Goal: Information Seeking & Learning: Learn about a topic

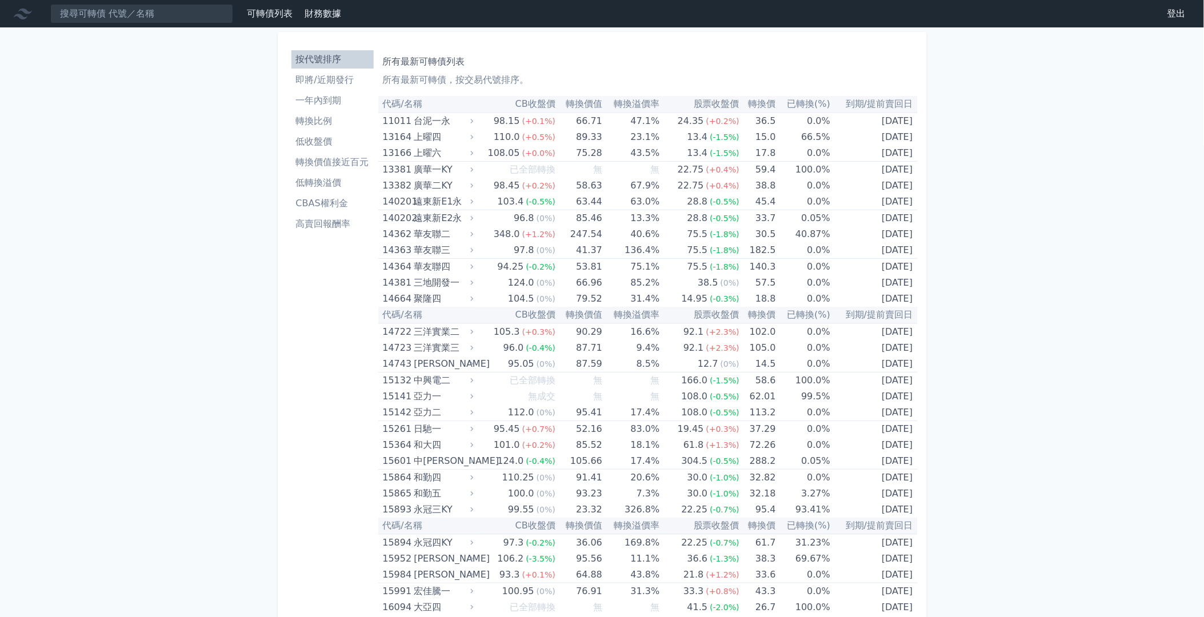
click at [327, 183] on li "低轉換溢價" at bounding box center [332, 183] width 82 height 14
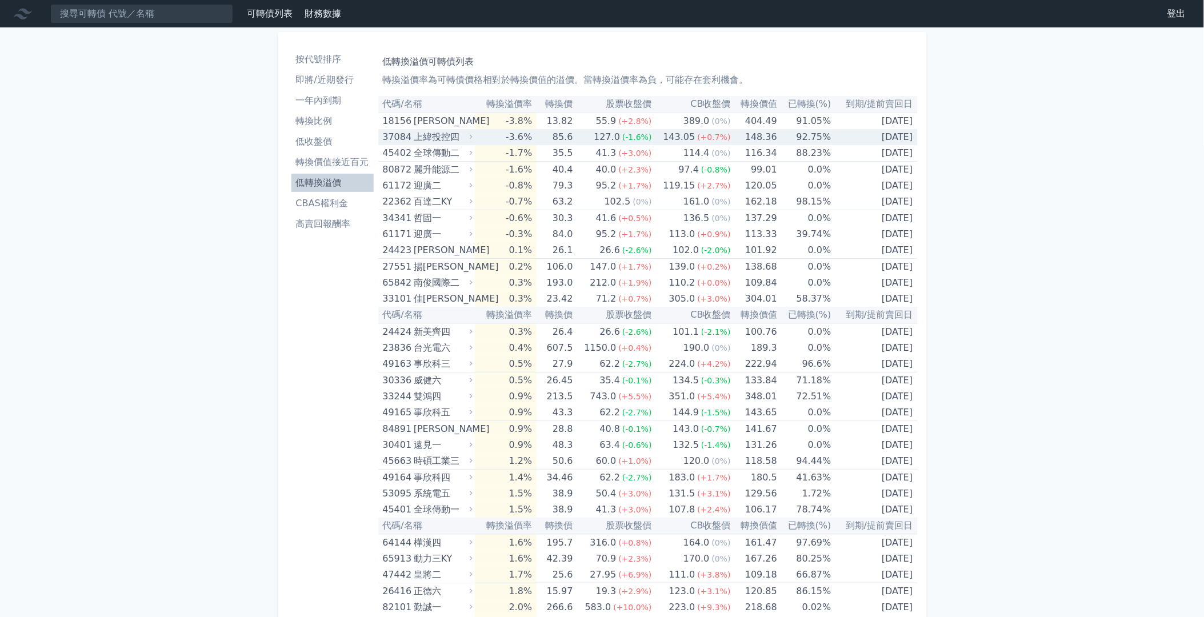
scroll to position [2419, 0]
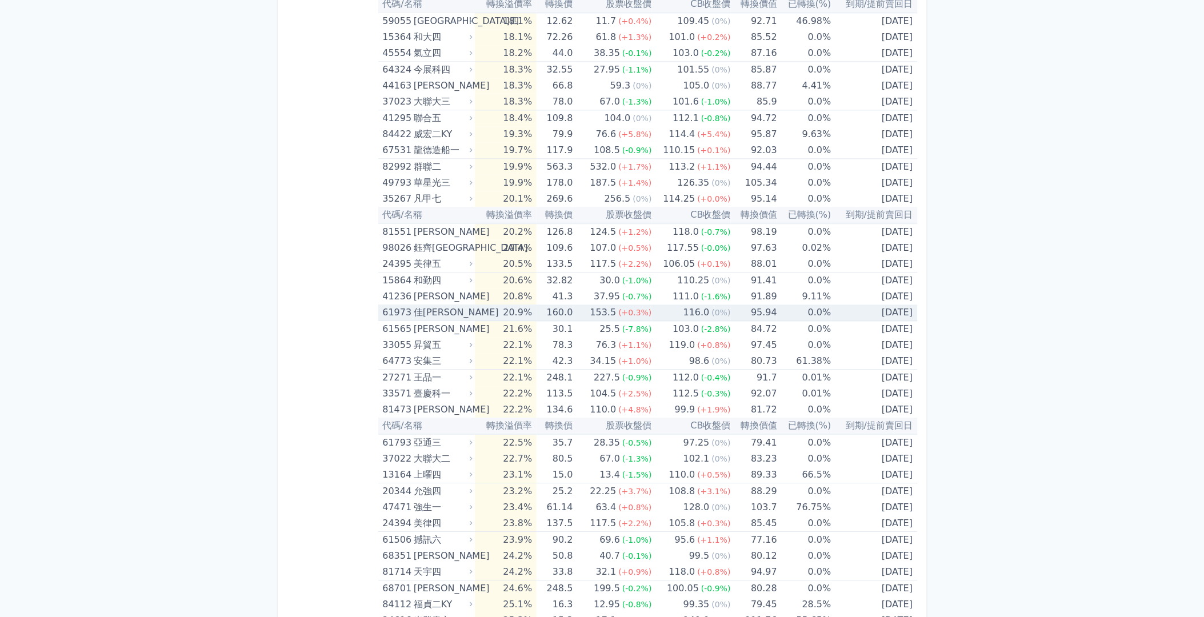
click at [726, 310] on span "(0%)" at bounding box center [721, 312] width 19 height 9
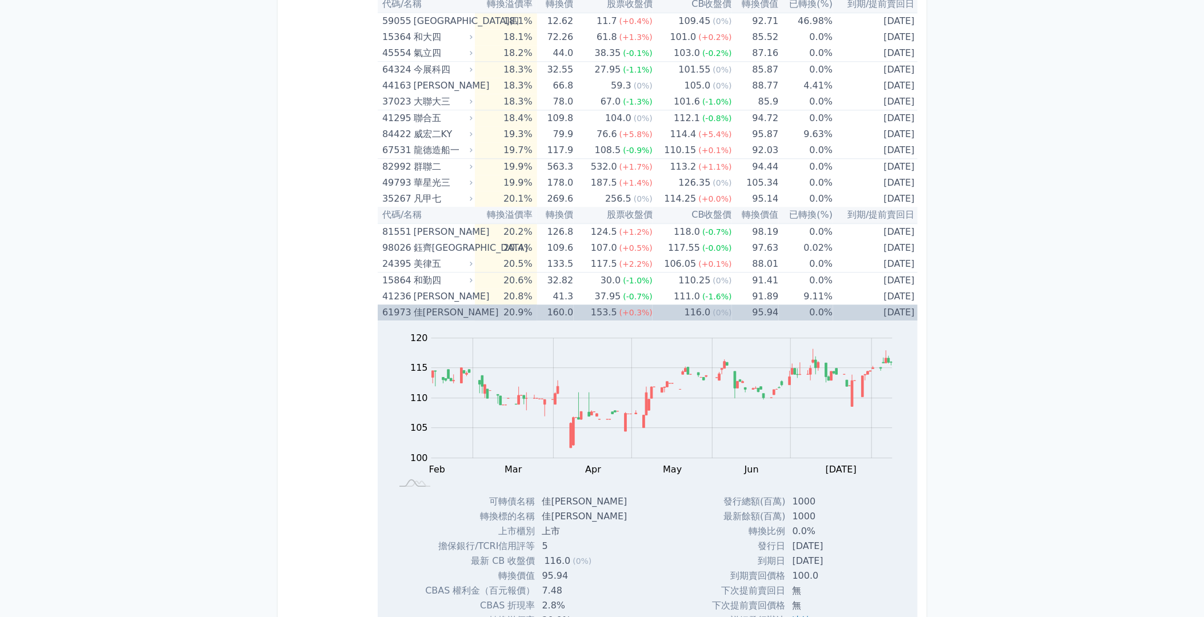
scroll to position [2483, 0]
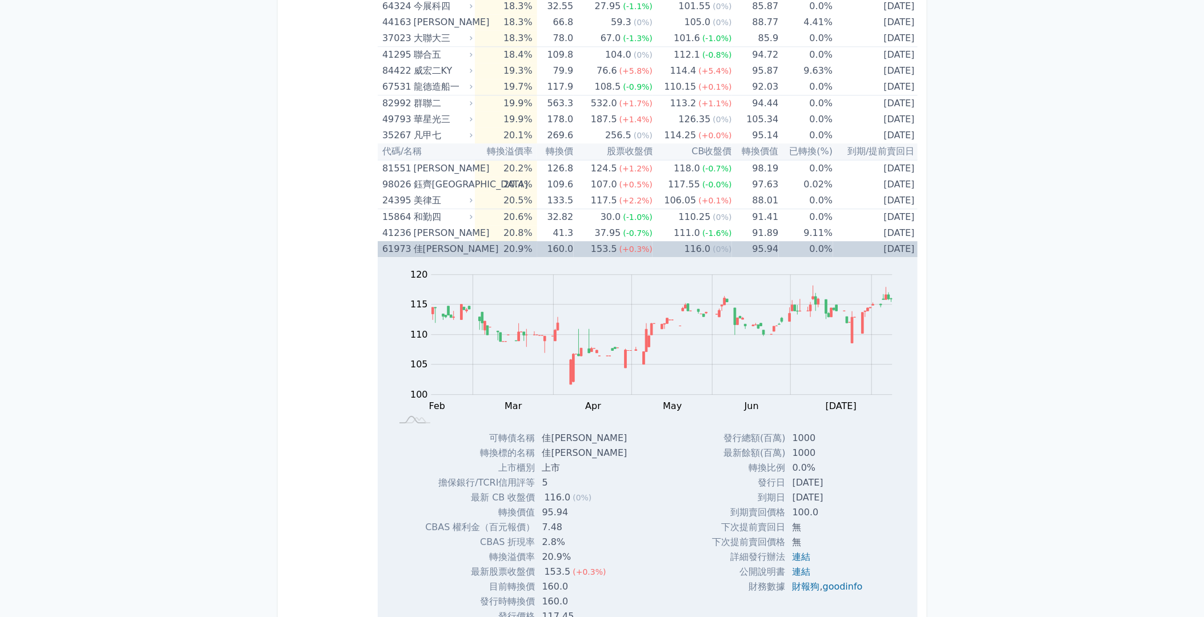
click at [736, 243] on td "95.94" at bounding box center [755, 249] width 47 height 16
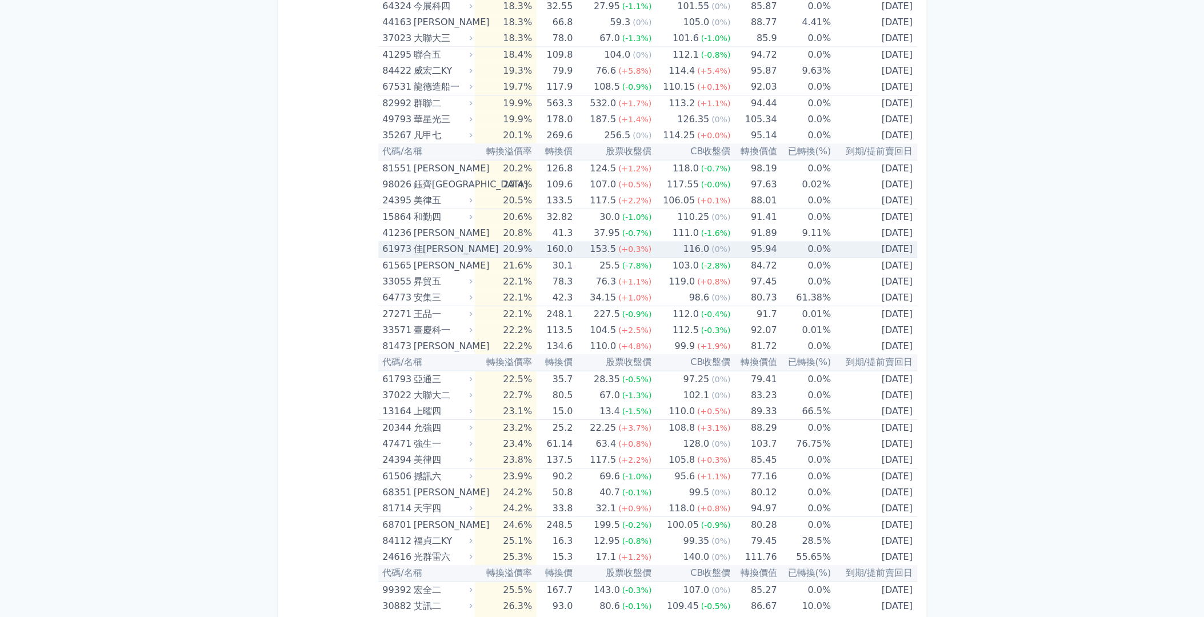
click at [751, 242] on td "95.94" at bounding box center [754, 249] width 46 height 17
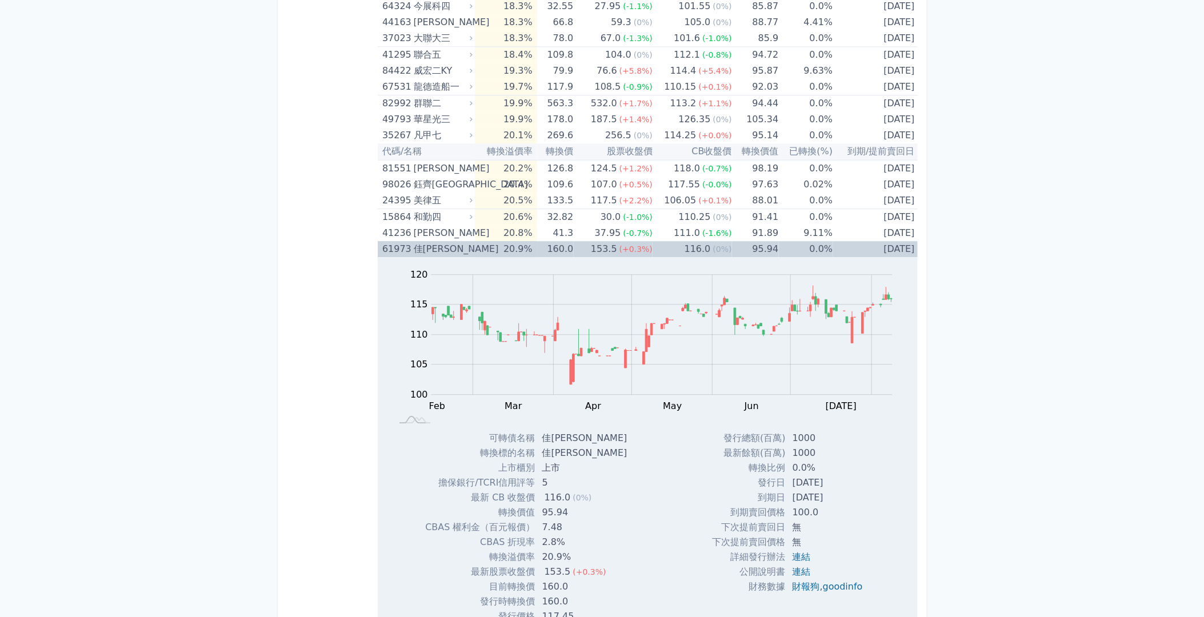
scroll to position [2546, 0]
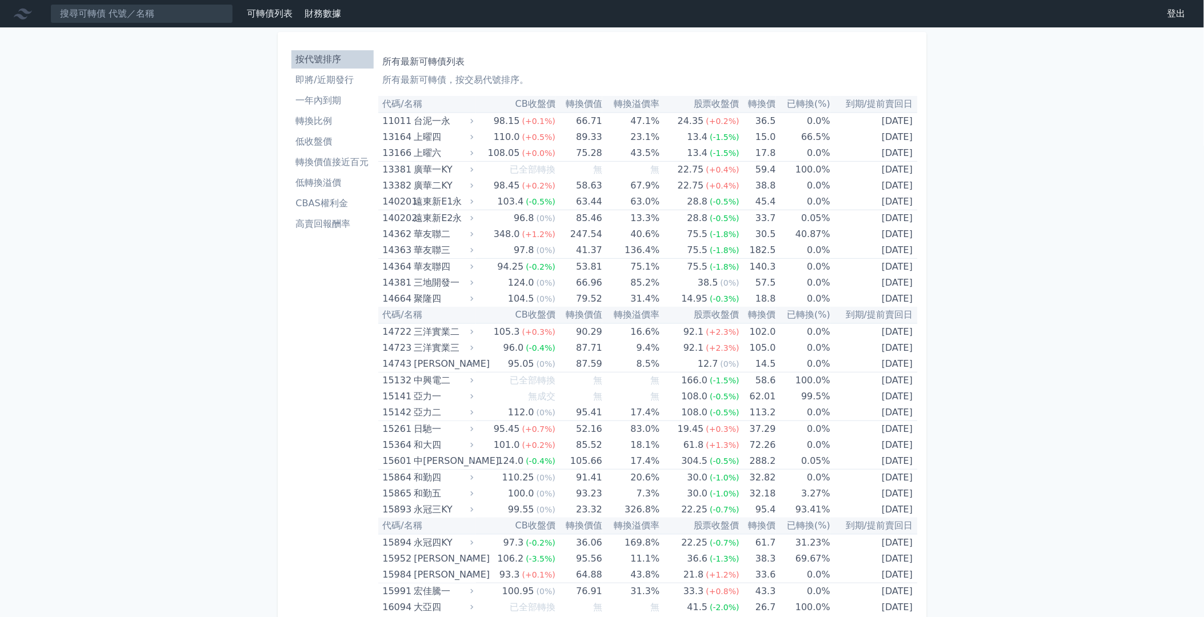
scroll to position [6063, 0]
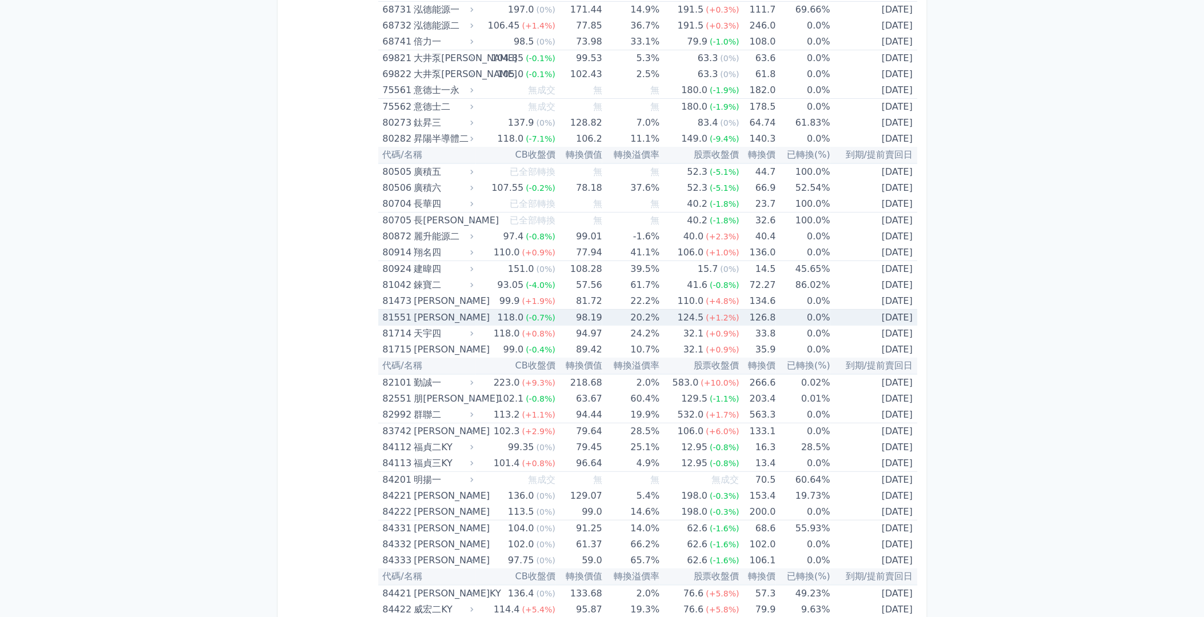
click at [482, 310] on td "118.0 (-0.7%)" at bounding box center [515, 318] width 79 height 17
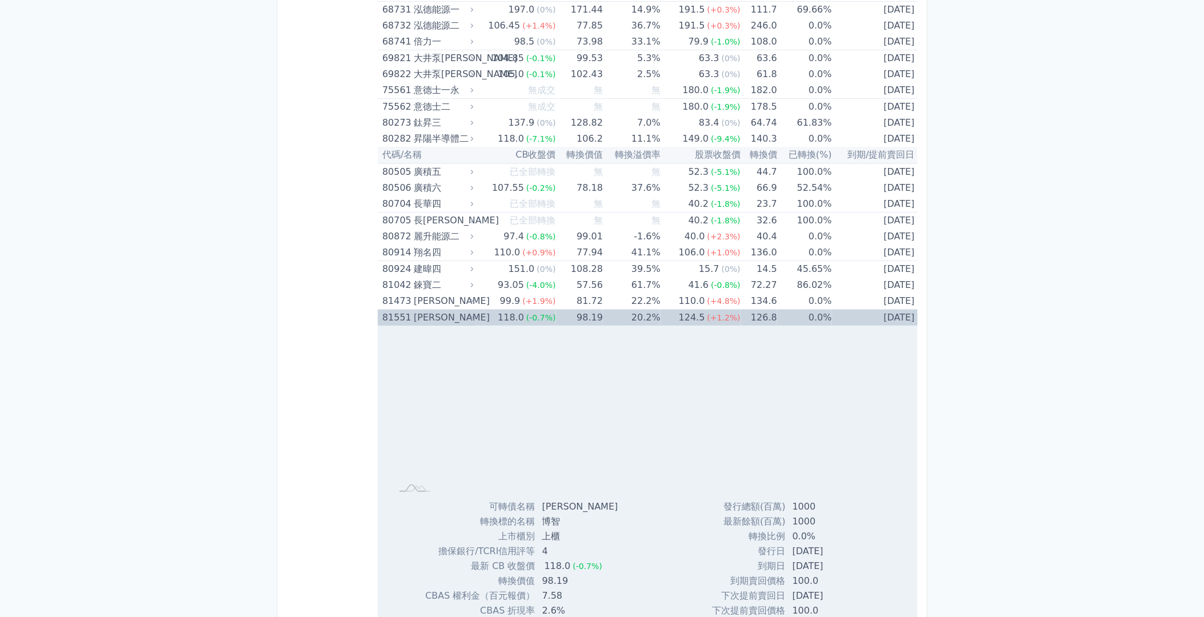
scroll to position [6190, 0]
